Goal: Information Seeking & Learning: Learn about a topic

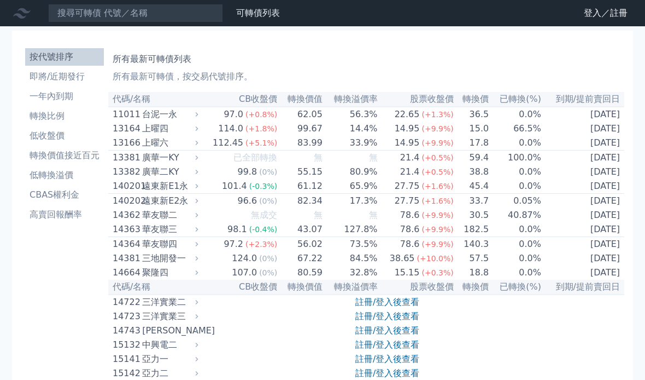
click at [592, 14] on link "登入／註冊" at bounding box center [605, 13] width 61 height 18
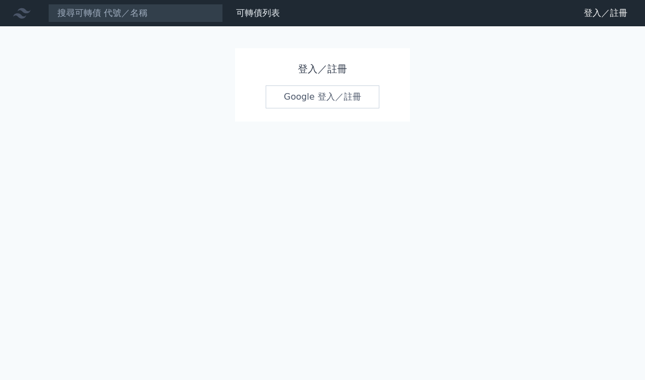
click at [343, 95] on link "Google 登入／註冊" at bounding box center [323, 96] width 114 height 23
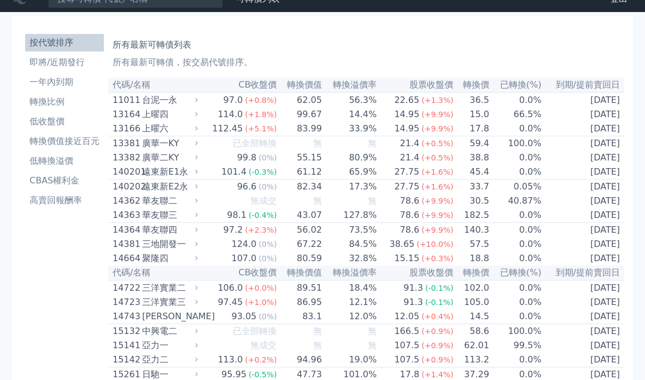
scroll to position [14, 0]
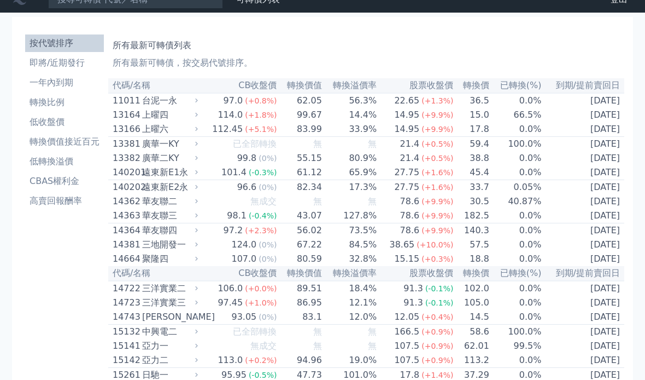
click at [603, 88] on th "到期/提前賣回日" at bounding box center [583, 85] width 83 height 15
click at [72, 82] on li "一年內到期" at bounding box center [64, 82] width 79 height 13
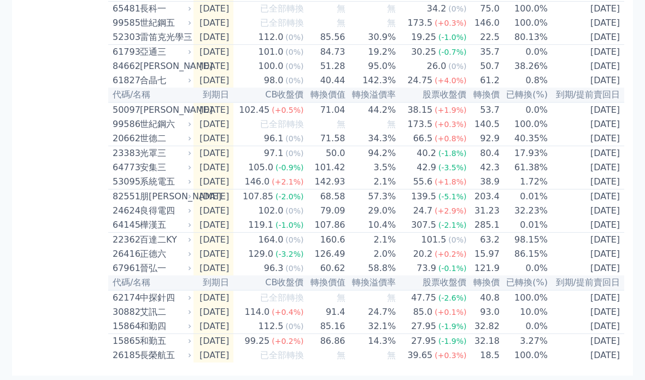
scroll to position [1600, 0]
click at [188, 329] on icon at bounding box center [190, 326] width 7 height 7
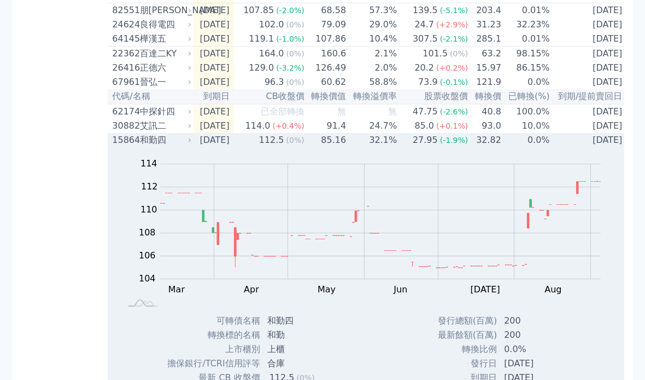
scroll to position [1689, 0]
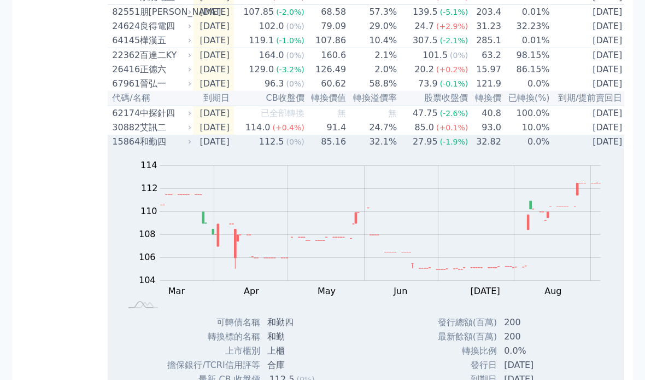
click at [189, 145] on icon at bounding box center [190, 142] width 7 height 7
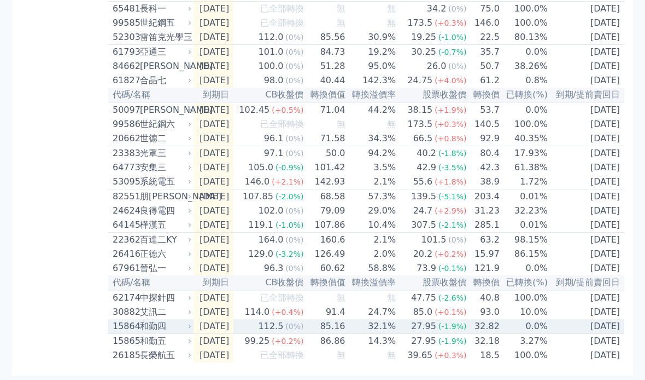
scroll to position [1546, 0]
click at [188, 228] on icon at bounding box center [190, 225] width 7 height 7
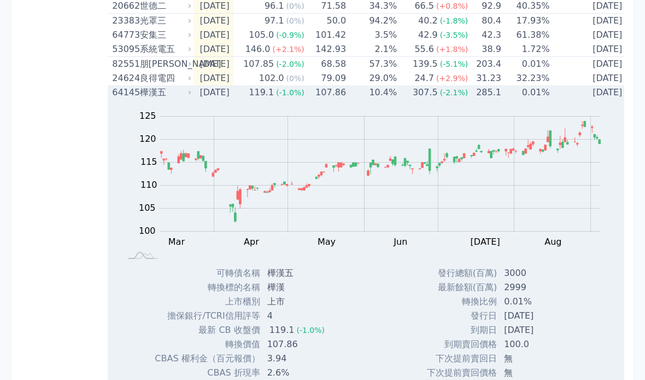
scroll to position [1634, 0]
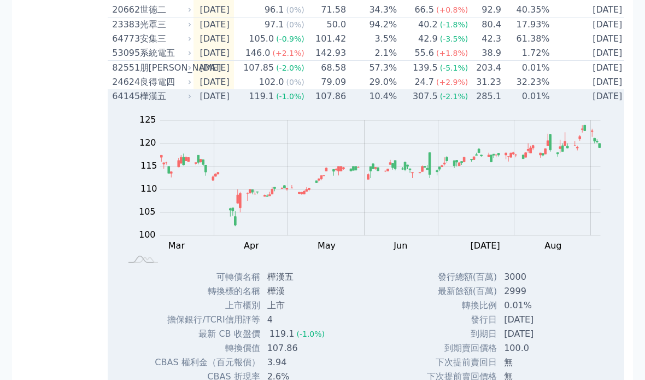
click at [194, 103] on td "[DATE]" at bounding box center [214, 96] width 40 height 14
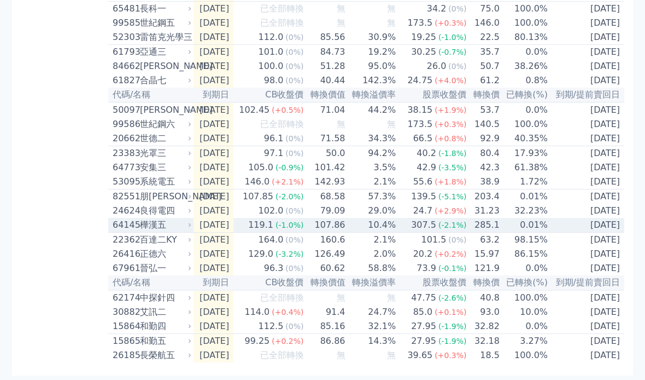
click at [188, 193] on icon at bounding box center [190, 196] width 7 height 7
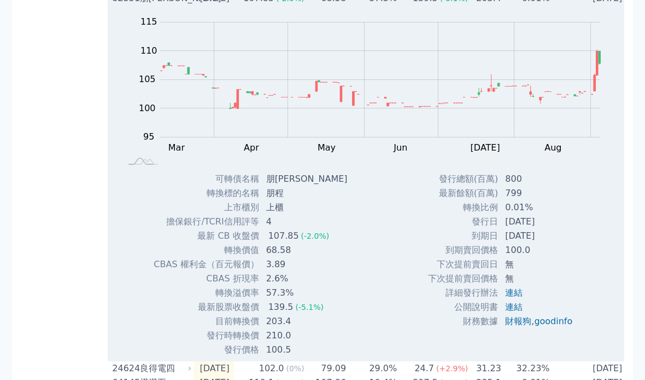
scroll to position [1703, 0]
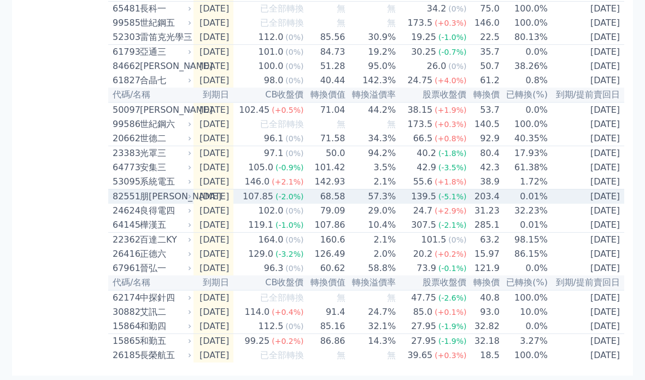
scroll to position [1600, 0]
click at [187, 200] on icon at bounding box center [190, 196] width 7 height 7
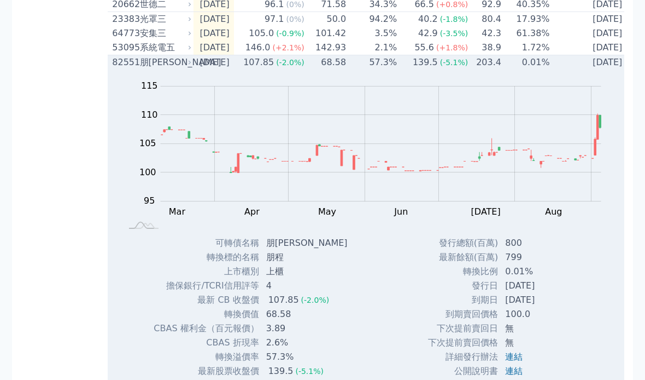
click at [182, 69] on div "朋[PERSON_NAME]" at bounding box center [164, 62] width 49 height 13
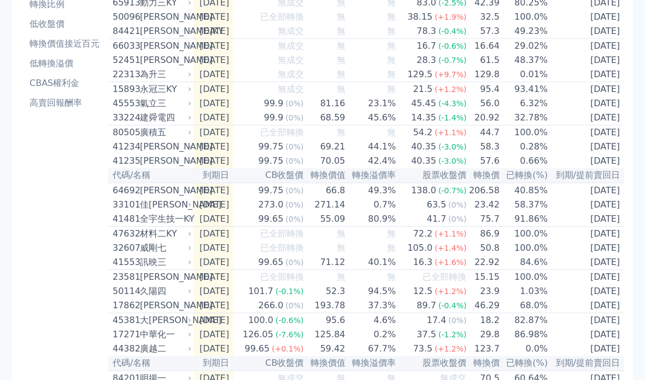
scroll to position [108, 0]
